Goal: Task Accomplishment & Management: Complete application form

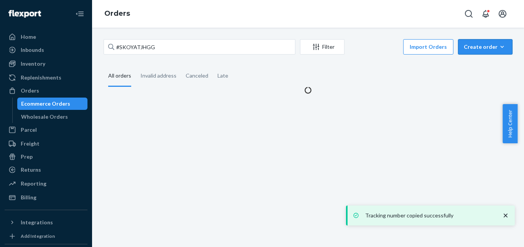
click at [476, 46] on div "Create order" at bounding box center [485, 47] width 43 height 8
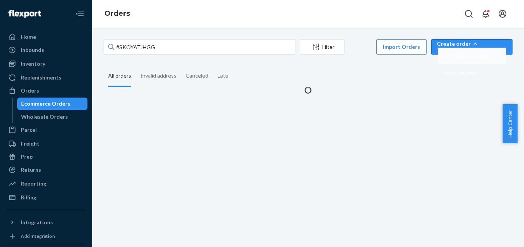
click at [486, 59] on span "Ecommerce order" at bounding box center [465, 55] width 42 height 5
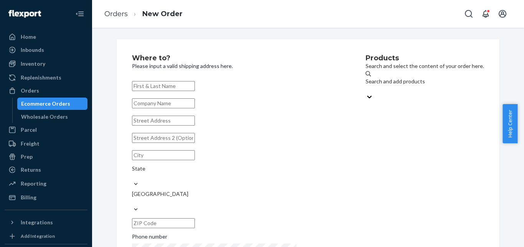
paste input "[PERSON_NAME]"
type input "[PERSON_NAME]"
click at [195, 125] on input "text" at bounding box center [163, 120] width 63 height 10
paste input "11 Inspiration Dr"
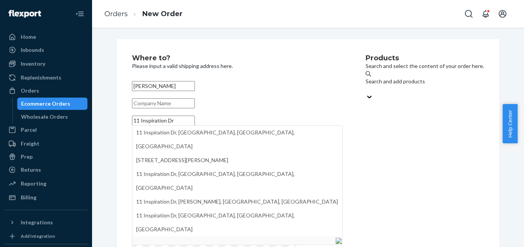
paste input "Scarborough"
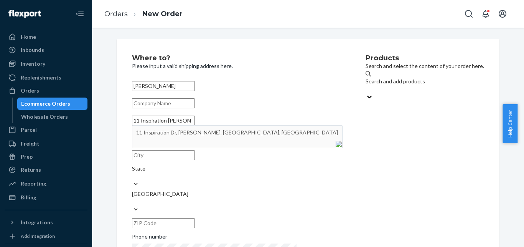
type input "11 Inspiration [PERSON_NAME]"
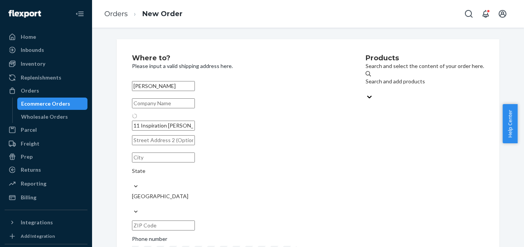
type input "Scarborough"
type input "04074"
type input "11 Inspiration Dr"
paste input "[PHONE_NUMBER]"
click at [366, 88] on div "Search and add products" at bounding box center [425, 84] width 119 height 15
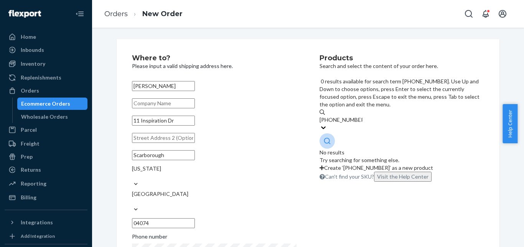
drag, startPoint x: 339, startPoint y: 84, endPoint x: 374, endPoint y: 86, distance: 34.2
click at [362, 116] on input "[PHONE_NUMBER]" at bounding box center [341, 120] width 43 height 8
type input "[PHONE_NUMBER]"
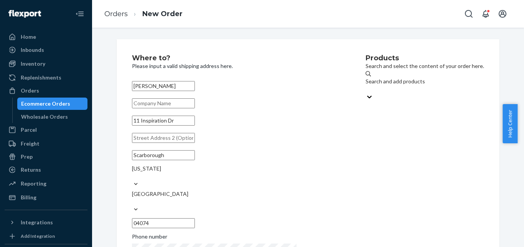
click at [383, 93] on div "Search and add products" at bounding box center [425, 86] width 119 height 33
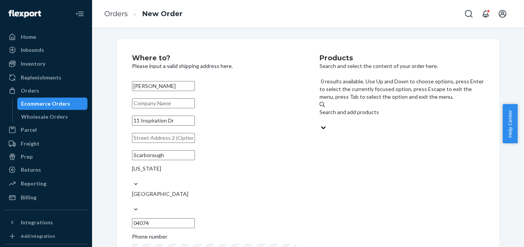
click at [385, 108] on div "Search and add products" at bounding box center [402, 112] width 165 height 8
click at [320, 116] on input "0 results available. Use Up and Down to choose options, press Enter to select t…" at bounding box center [320, 120] width 1 height 8
paste input "The Best Coco 100ml"
type input "The Best Coco 100ml"
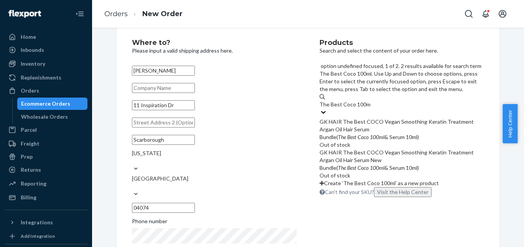
scroll to position [30, 0]
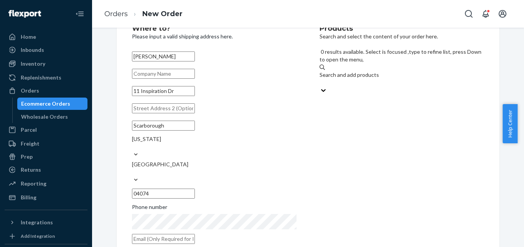
click at [392, 71] on div "Search and add products" at bounding box center [402, 78] width 165 height 15
click at [320, 79] on input "0 results available. Select is focused ,type to refine list, press Down to open…" at bounding box center [320, 83] width 1 height 8
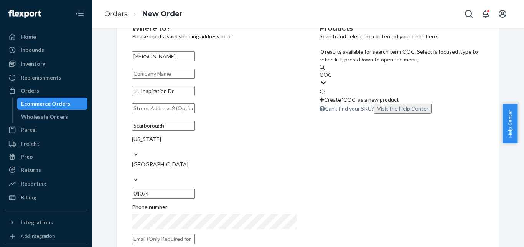
type input "COCO"
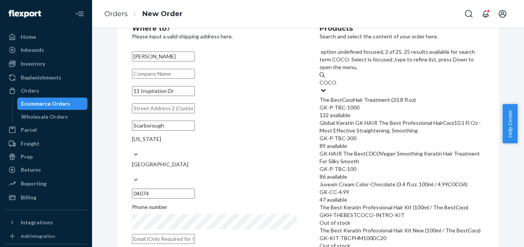
scroll to position [10, 0]
click at [378, 150] on em "COCO" at bounding box center [373, 153] width 15 height 7
click at [336, 86] on input "COCO" at bounding box center [328, 83] width 17 height 8
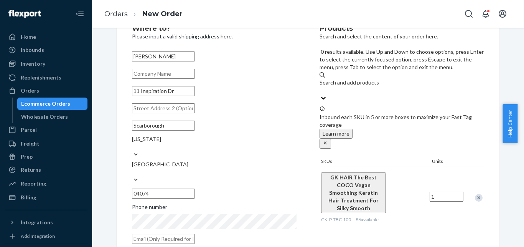
click at [343, 79] on div "Search and add products" at bounding box center [402, 83] width 165 height 8
click at [320, 86] on input "0 results available. Use Up and Down to choose options, press Enter to select t…" at bounding box center [320, 90] width 1 height 8
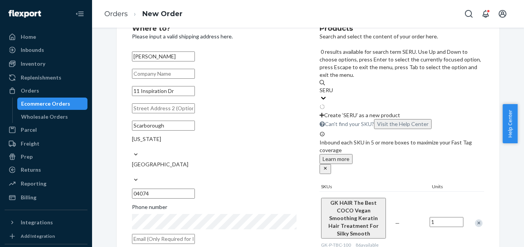
type input "SERUM"
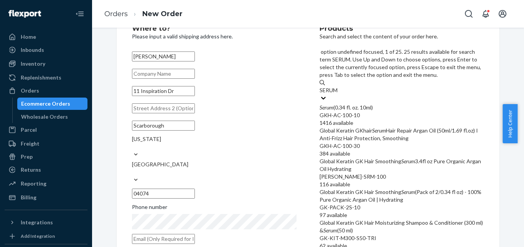
click at [368, 111] on div "GKH-AC-100-10" at bounding box center [402, 115] width 165 height 8
click at [338, 86] on input "SERUM" at bounding box center [329, 90] width 19 height 8
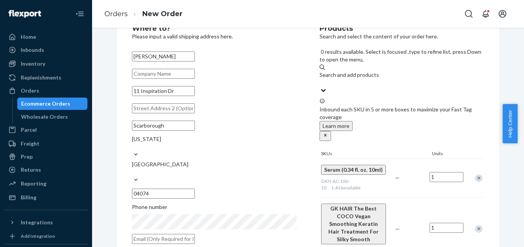
scroll to position [141, 0]
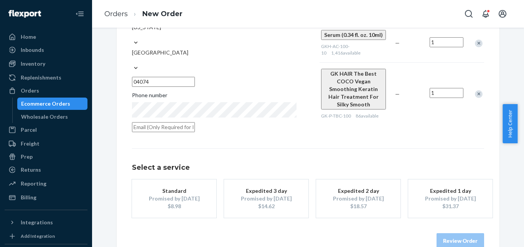
click at [184, 196] on button "Standard Promised by [DATE] $8.98" at bounding box center [174, 198] width 84 height 38
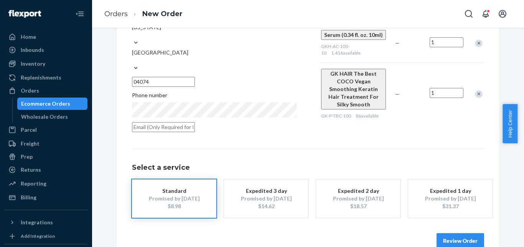
click at [465, 233] on button "Review Order" at bounding box center [461, 240] width 48 height 15
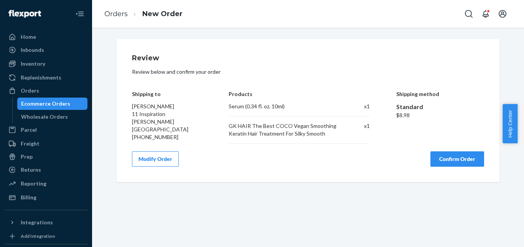
scroll to position [0, 0]
click at [466, 151] on div "Review Review below and confirm your order Shipping to [PERSON_NAME] [STREET_AD…" at bounding box center [308, 110] width 352 height 112
click at [453, 152] on button "Confirm Order" at bounding box center [457, 158] width 54 height 15
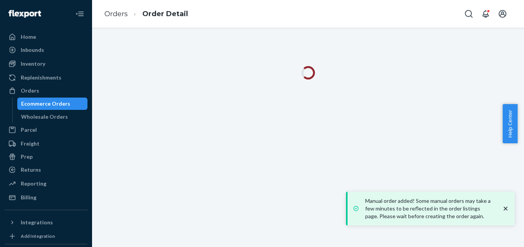
drag, startPoint x: 512, startPoint y: 208, endPoint x: 505, endPoint y: 208, distance: 7.3
click at [512, 208] on div "Manual order added! Some manual orders may take a few minutes to be reflected i…" at bounding box center [430, 208] width 169 height 34
click at [505, 208] on icon "close toast" at bounding box center [506, 208] width 8 height 8
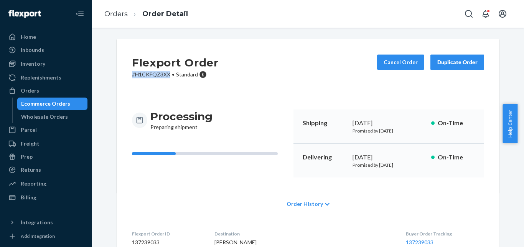
drag, startPoint x: 167, startPoint y: 74, endPoint x: 131, endPoint y: 74, distance: 35.7
click at [120, 74] on div "Flexport Order # H1CKFQZ3XX • Standard Cancel Order Duplicate Order" at bounding box center [308, 66] width 383 height 55
copy p "# H1CKFQZ3XX"
click at [52, 107] on div "Ecommerce Orders" at bounding box center [45, 104] width 49 height 8
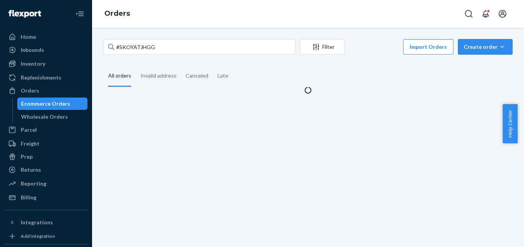
click at [464, 51] on button "Create order Ecommerce order Removal order" at bounding box center [485, 46] width 54 height 15
click at [475, 61] on button "Ecommerce order" at bounding box center [472, 56] width 68 height 16
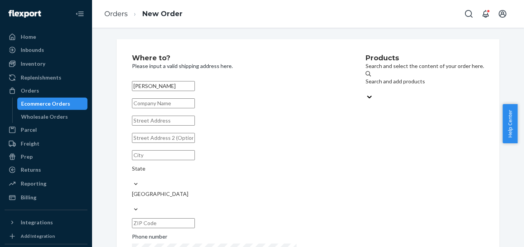
type input "[PERSON_NAME]"
click at [195, 125] on input "text" at bounding box center [163, 120] width 63 height 10
paste input "[STREET_ADDRESS]"
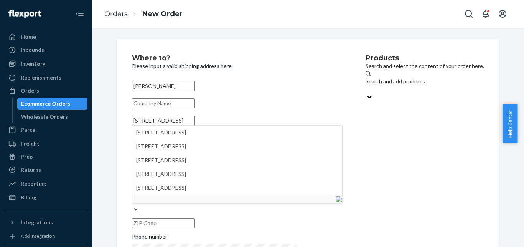
paste input "[GEOGRAPHIC_DATA]"
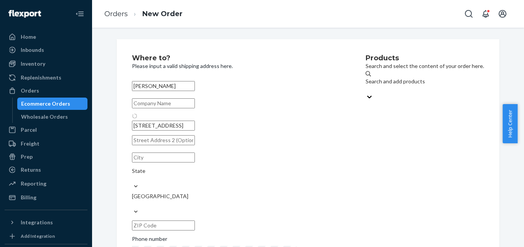
type input "[STREET_ADDRESS]"
type input "[GEOGRAPHIC_DATA]"
type input "06902"
click at [228, 158] on div "[PERSON_NAME] [STREET_ADDRESS][PERSON_NAME][US_STATE] Phone number" at bounding box center [237, 177] width 211 height 198
click at [195, 143] on input "text" at bounding box center [163, 138] width 63 height 10
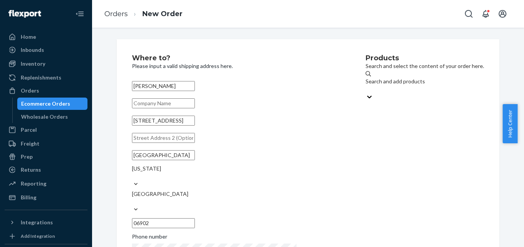
paste input "Unit 1"
type input "Unit 1"
click at [366, 82] on div "Search and add products" at bounding box center [425, 81] width 119 height 8
click at [366, 85] on input "Search and add products" at bounding box center [366, 89] width 1 height 8
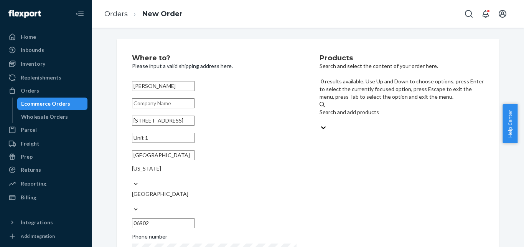
paste input "[PHONE_NUMBER]"
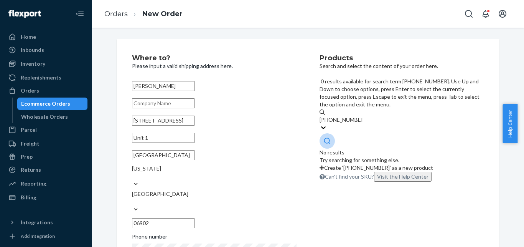
drag, startPoint x: 338, startPoint y: 83, endPoint x: 350, endPoint y: 83, distance: 12.3
click at [350, 116] on input "[PHONE_NUMBER]" at bounding box center [341, 120] width 43 height 8
click at [349, 116] on input "[PHONE_NUMBER]" at bounding box center [341, 120] width 43 height 8
drag, startPoint x: 339, startPoint y: 83, endPoint x: 376, endPoint y: 83, distance: 36.8
click at [362, 116] on input "[PHONE_NUMBER]" at bounding box center [341, 120] width 43 height 8
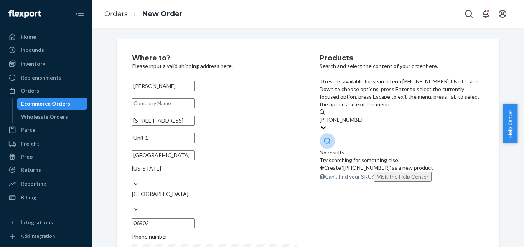
type input "[PHONE_NUMBER]"
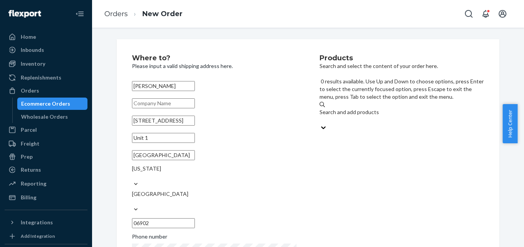
click at [381, 108] on div "Search and add products" at bounding box center [402, 115] width 165 height 15
paste input "[PERSON_NAME]-SRM-100"
type input "[PERSON_NAME]-SRM-100"
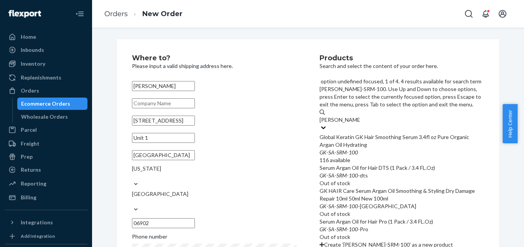
click at [387, 133] on div "Global Keratin GK Hair Smoothing Serum 3.4fl oz Pure Organic Argan Oil Hydrating" at bounding box center [402, 140] width 165 height 15
click at [360, 116] on input "[PERSON_NAME]-SRM-100" at bounding box center [340, 120] width 41 height 8
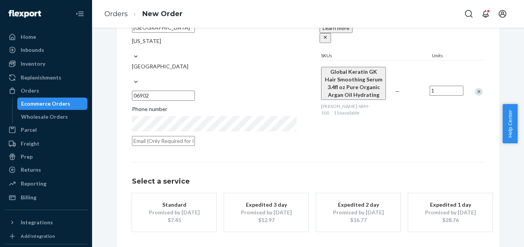
click at [172, 216] on div "$7.45" at bounding box center [173, 220] width 61 height 8
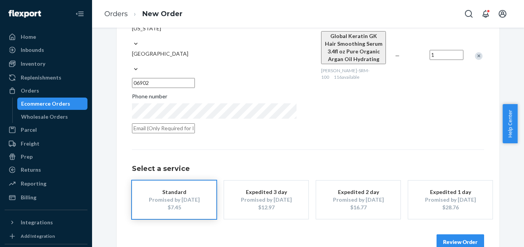
scroll to position [141, 0]
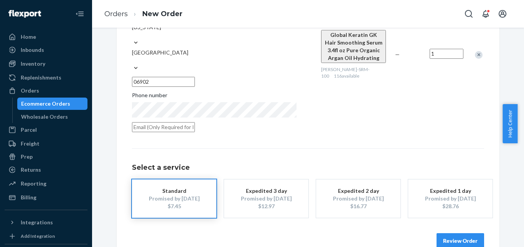
click at [451, 233] on button "Review Order" at bounding box center [461, 240] width 48 height 15
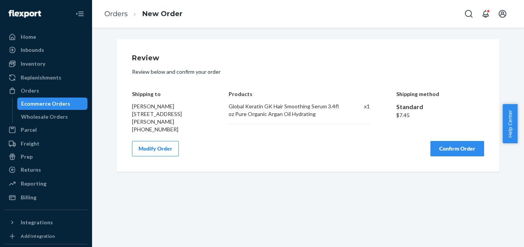
scroll to position [0, 0]
click at [463, 155] on button "Confirm Order" at bounding box center [457, 148] width 54 height 15
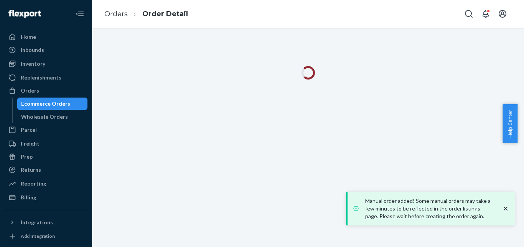
click at [505, 205] on icon "close toast" at bounding box center [506, 208] width 8 height 8
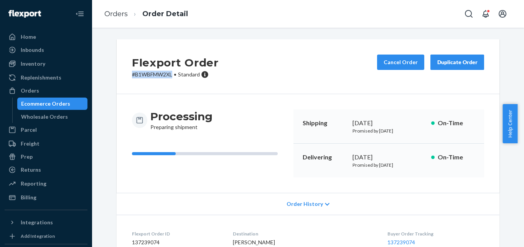
drag, startPoint x: 171, startPoint y: 75, endPoint x: 122, endPoint y: 76, distance: 49.5
click at [121, 76] on div "Flexport Order # B1WBFMW2XL • Standard Cancel Order Duplicate Order" at bounding box center [308, 66] width 383 height 55
copy p "# B1WBFMW2XL"
click at [64, 106] on div "Ecommerce Orders" at bounding box center [45, 104] width 49 height 8
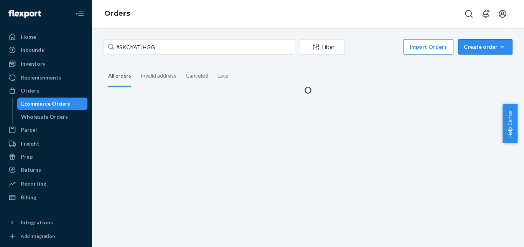
click at [468, 41] on button "Create order Ecommerce order Removal order" at bounding box center [485, 46] width 54 height 15
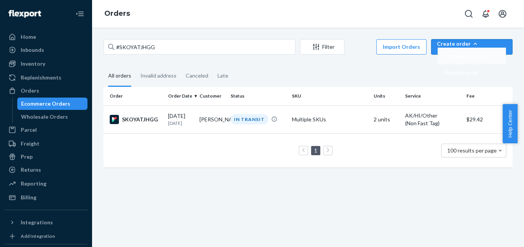
click at [474, 59] on span "Ecommerce order" at bounding box center [465, 55] width 42 height 5
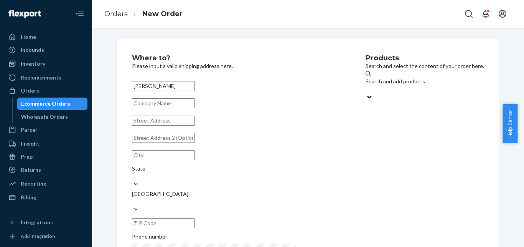
type input "[PERSON_NAME]"
drag, startPoint x: 201, startPoint y: 134, endPoint x: 208, endPoint y: 124, distance: 12.7
click at [195, 125] on input "text" at bounding box center [163, 120] width 63 height 10
paste input "[STREET_ADDRESS]"
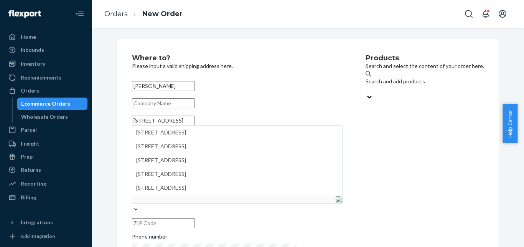
paste input "[GEOGRAPHIC_DATA]"
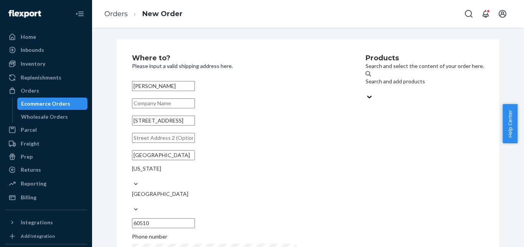
type input "[STREET_ADDRESS]"
type input "[GEOGRAPHIC_DATA]"
type input "60510"
click at [386, 84] on div "Search and add products" at bounding box center [425, 81] width 119 height 8
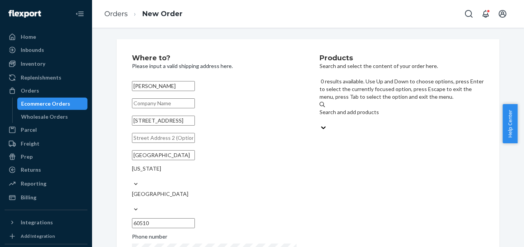
paste input "[PHONE_NUMBER]"
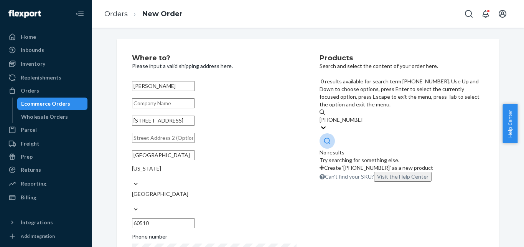
drag, startPoint x: 339, startPoint y: 82, endPoint x: 377, endPoint y: 81, distance: 38.8
click at [362, 116] on input "[PHONE_NUMBER]" at bounding box center [341, 120] width 43 height 8
type input "[PHONE_NUMBER]"
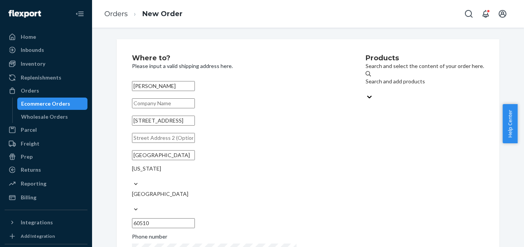
click at [386, 84] on div "Search and add products" at bounding box center [425, 81] width 119 height 8
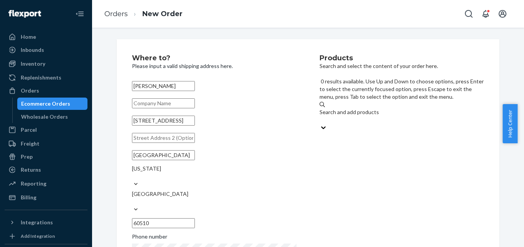
paste input "GKH-T-Extra-Round-Brush-53"
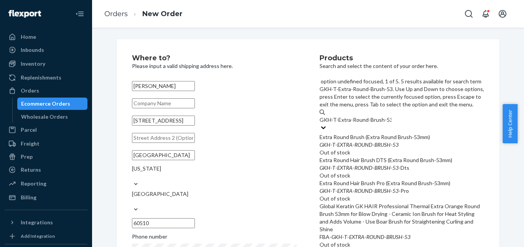
click at [412, 141] on div "GKH - T - EXTRA - ROUND - BRUSH - 53" at bounding box center [402, 145] width 165 height 8
click at [392, 116] on input "GKH-T-Extra-Round-Brush-53" at bounding box center [356, 120] width 72 height 8
type input "GKH-T-Extra-Round-Brush-53"
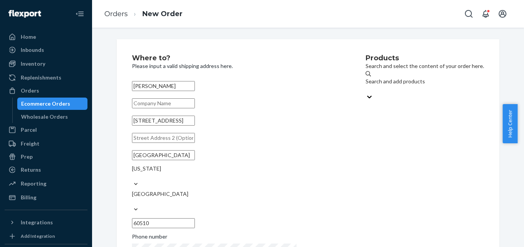
drag, startPoint x: 143, startPoint y: 84, endPoint x: 85, endPoint y: 82, distance: 58.0
click at [132, 82] on input "[PERSON_NAME]" at bounding box center [163, 86] width 63 height 10
paste input "[PERSON_NAME]"
type input "[PERSON_NAME]"
drag, startPoint x: 191, startPoint y: 124, endPoint x: 51, endPoint y: 131, distance: 140.9
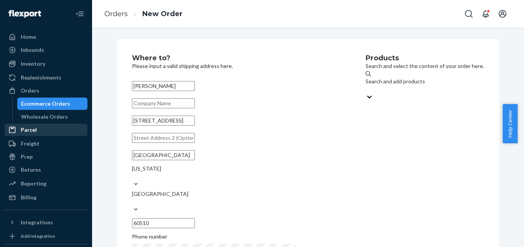
click at [132, 125] on input "[STREET_ADDRESS]" at bounding box center [163, 120] width 63 height 10
paste input "[GEOGRAPHIC_DATA]"
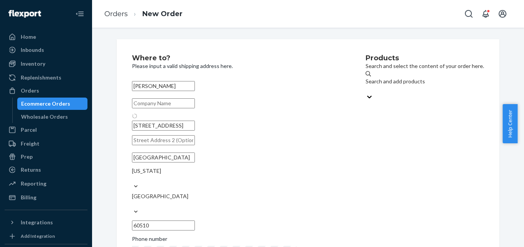
type input "[GEOGRAPHIC_DATA]"
type input "94114"
click at [366, 85] on div "Search and add products" at bounding box center [425, 81] width 119 height 8
click at [366, 85] on input "Search and add products" at bounding box center [366, 89] width 1 height 8
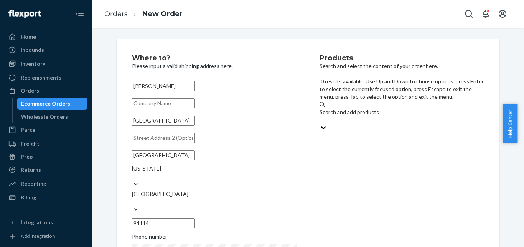
paste input "[PHONE_NUMBER]"
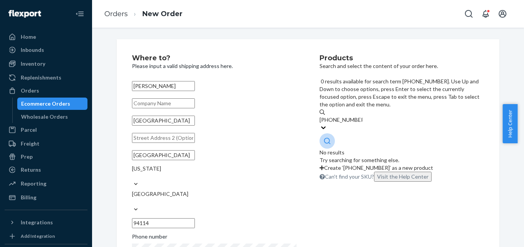
drag, startPoint x: 342, startPoint y: 85, endPoint x: 375, endPoint y: 84, distance: 33.0
click at [362, 116] on input "[PHONE_NUMBER]" at bounding box center [341, 120] width 43 height 8
type input "[PHONE_NUMBER]"
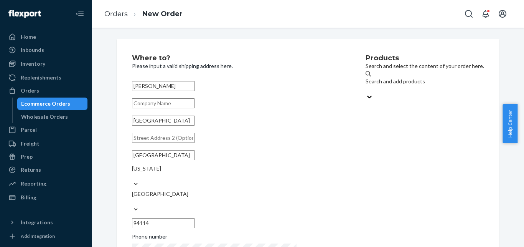
paste input "GKH-AC-110-20"
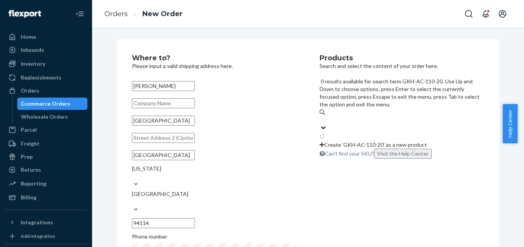
type input "GKH-AC-110-20"
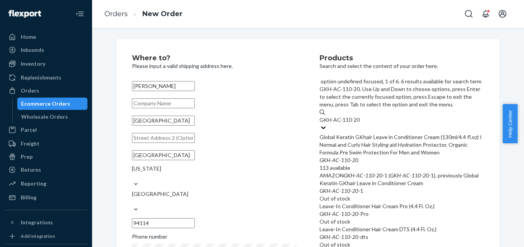
click at [397, 133] on div "Global Keratin GKhair Leave in Conditioner Cream (130ml/4.4 fl.oz) I Normal and…" at bounding box center [402, 144] width 165 height 23
click at [360, 116] on input "GKH-AC-110-20" at bounding box center [340, 120] width 40 height 8
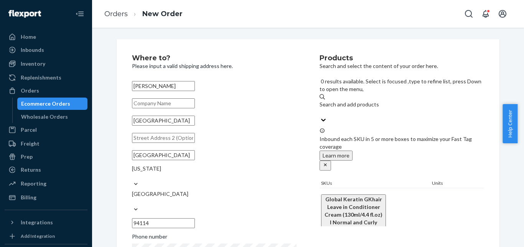
scroll to position [126, 0]
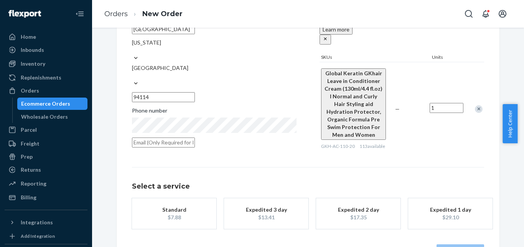
click at [199, 178] on div "Select a service Standard $7.88 Expedited 3 day $13.41 Expedited 2 day $17.35 E…" at bounding box center [308, 198] width 352 height 62
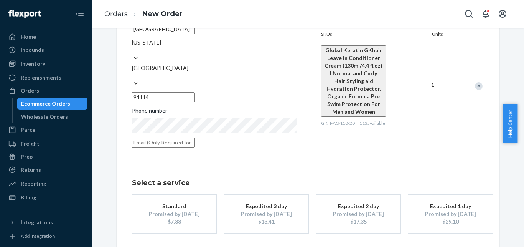
click at [182, 210] on div "Promised by [DATE]" at bounding box center [173, 214] width 61 height 8
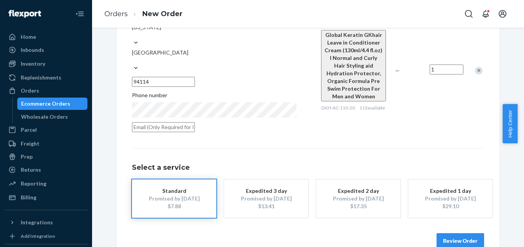
click at [450, 233] on button "Review Order" at bounding box center [461, 240] width 48 height 15
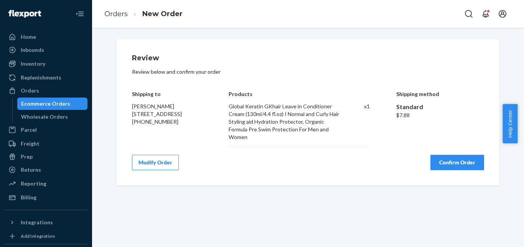
scroll to position [0, 0]
click at [440, 168] on button "Confirm Order" at bounding box center [457, 162] width 54 height 15
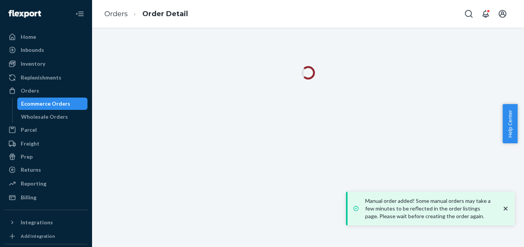
click at [509, 208] on icon "close toast" at bounding box center [506, 208] width 8 height 8
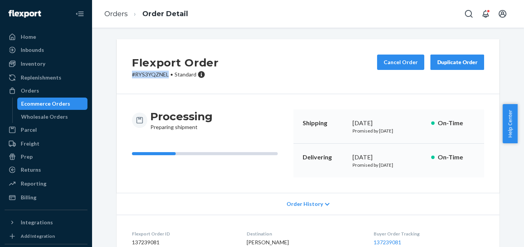
drag, startPoint x: 126, startPoint y: 76, endPoint x: 164, endPoint y: 75, distance: 38.0
click at [164, 75] on div "Flexport Order # RYS3YQZNEL • Standard Cancel Order Duplicate Order" at bounding box center [308, 66] width 383 height 55
copy p "# RYS3YQZNEL"
